Goal: Information Seeking & Learning: Check status

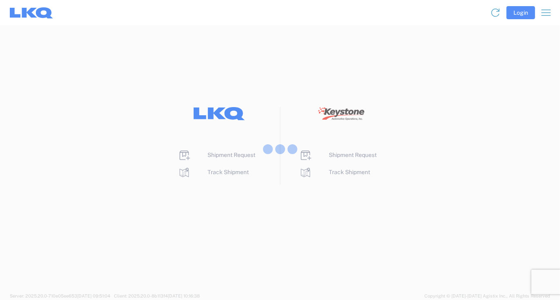
click at [182, 232] on div at bounding box center [280, 150] width 560 height 300
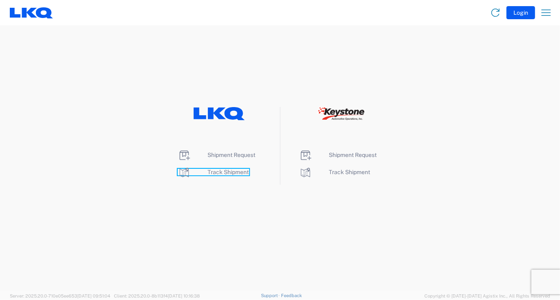
click at [226, 172] on span "Track Shipment" at bounding box center [228, 172] width 41 height 7
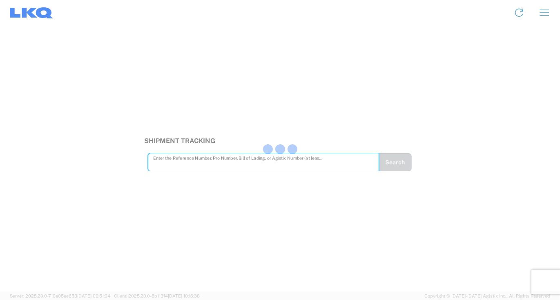
click at [191, 164] on div at bounding box center [280, 150] width 560 height 300
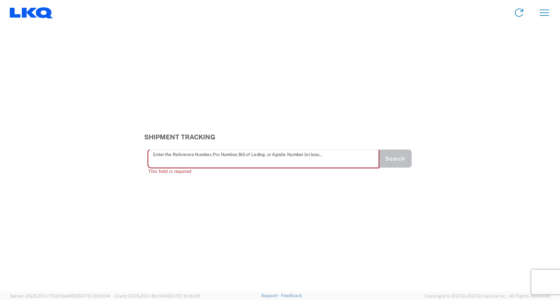
paste input "56621354"
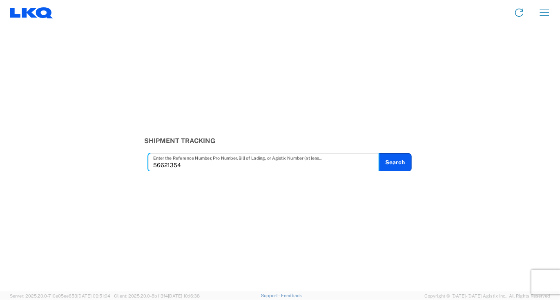
type input "56621354"
click at [401, 174] on div "Shipment Tracking 56621354 Enter the Reference Number, Pro Number, Bill of Ladi…" at bounding box center [280, 158] width 560 height 266
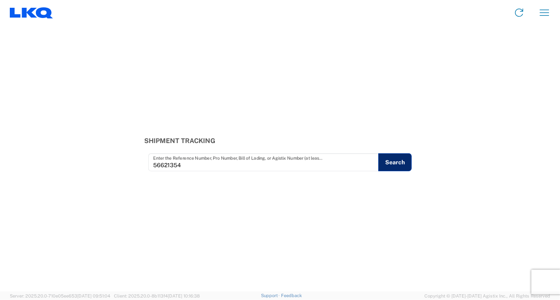
click at [395, 169] on button "Search" at bounding box center [394, 162] width 33 height 18
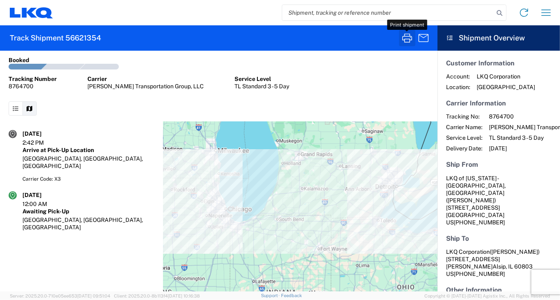
click at [405, 38] on icon "button" at bounding box center [407, 37] width 13 height 13
